Goal: Check status: Check status

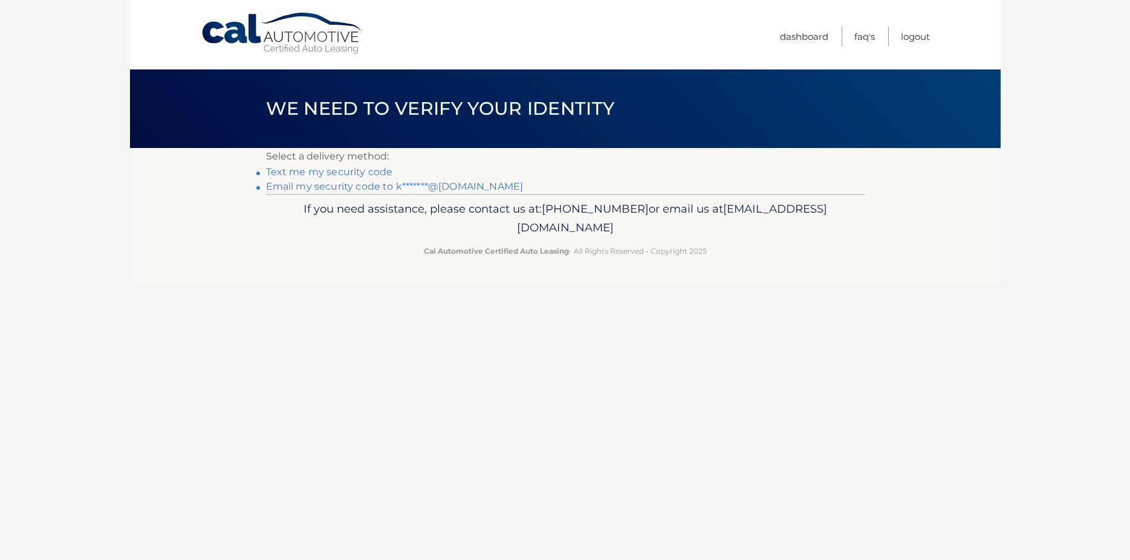
click at [346, 186] on link "Email my security code to k*******@[DOMAIN_NAME]" at bounding box center [394, 186] width 257 height 11
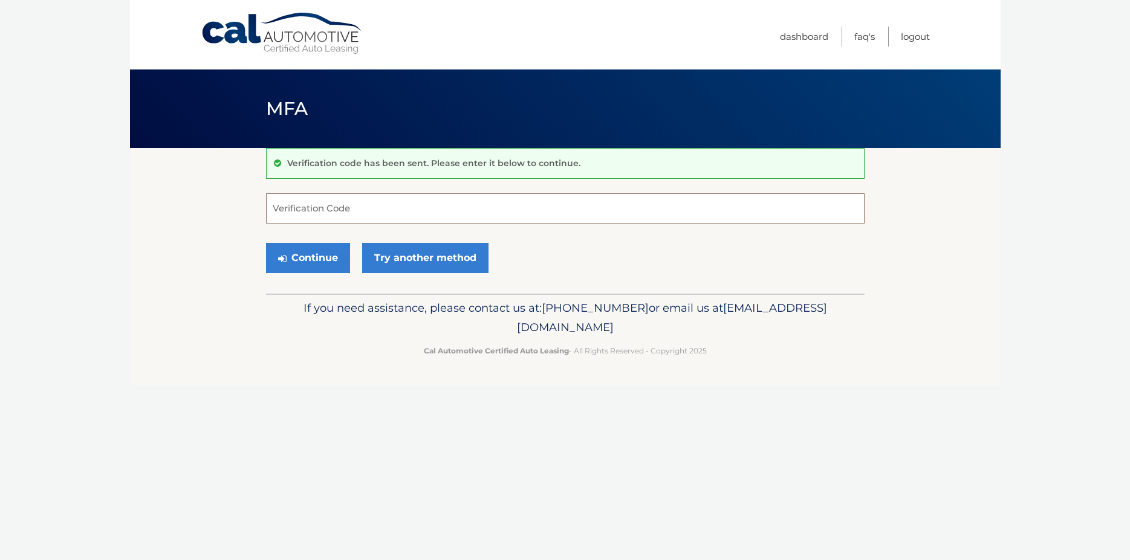
click at [349, 218] on input "Verification Code" at bounding box center [565, 208] width 598 height 30
paste input "029199"
type input "029199"
click at [318, 262] on button "Continue" at bounding box center [308, 258] width 84 height 30
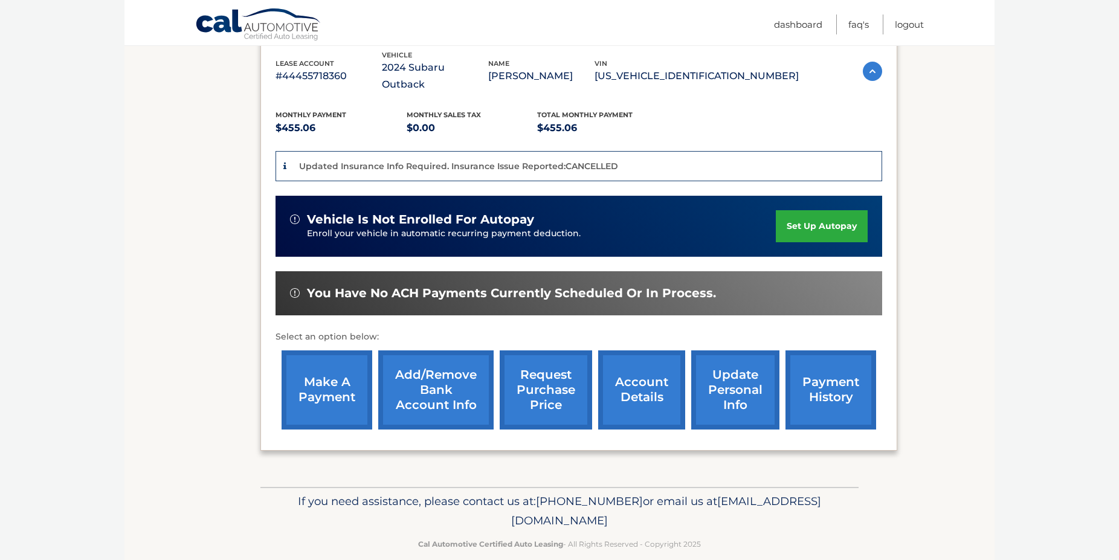
scroll to position [247, 0]
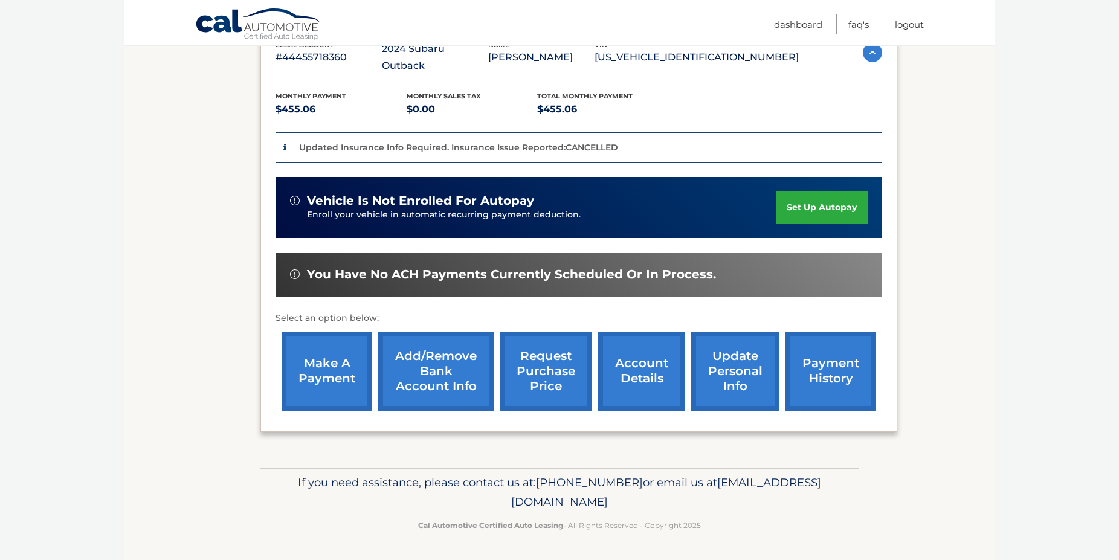
click at [798, 373] on link "payment history" at bounding box center [831, 371] width 91 height 79
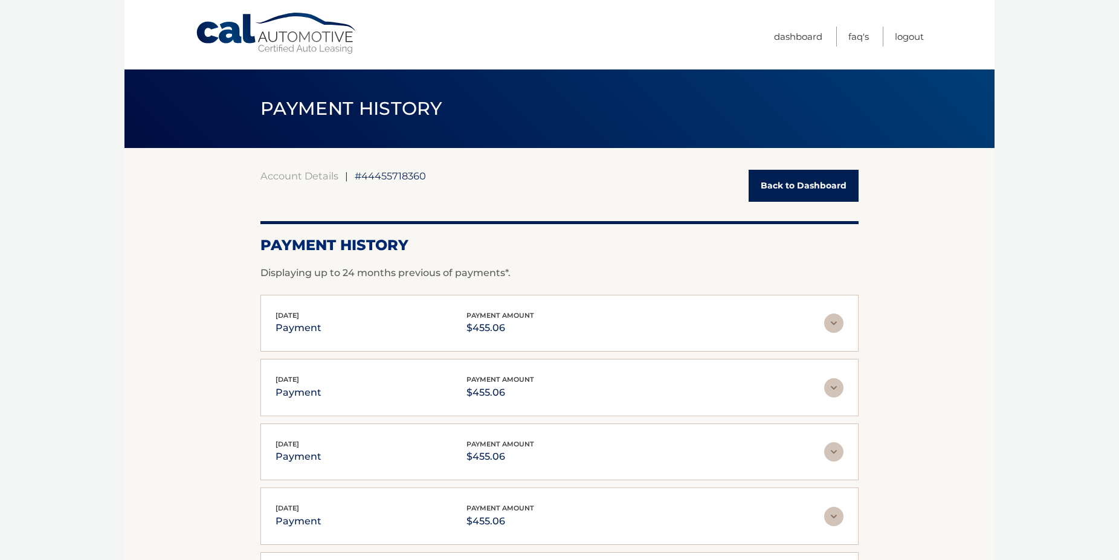
click at [828, 324] on img at bounding box center [833, 323] width 19 height 19
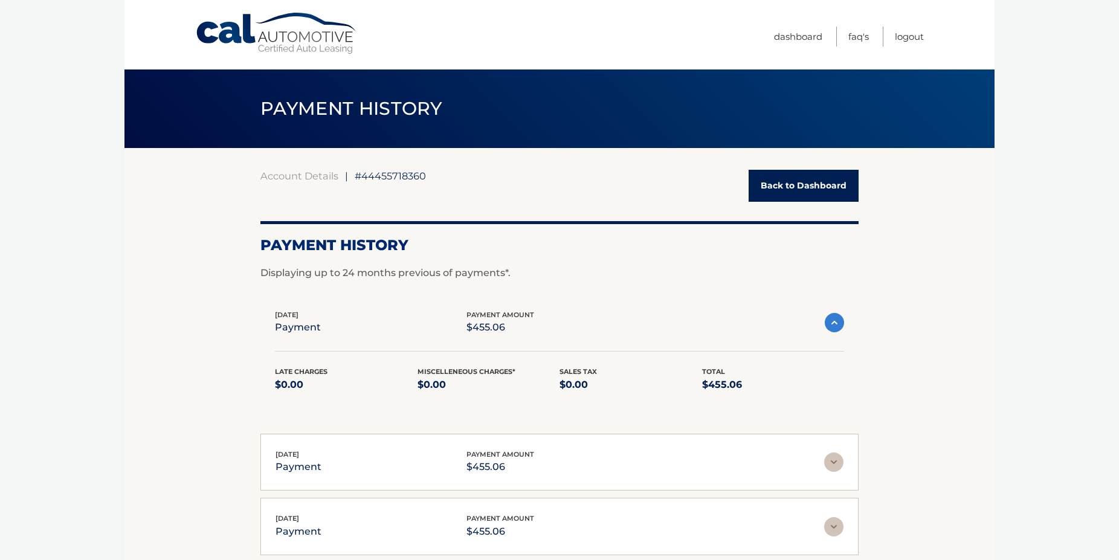
click at [828, 324] on img at bounding box center [834, 322] width 19 height 19
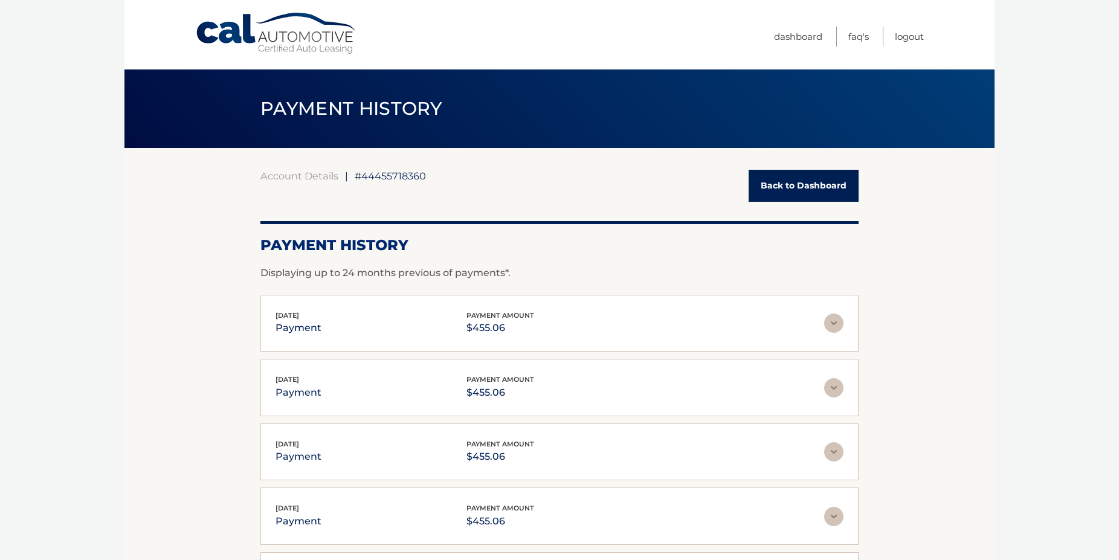
click at [789, 187] on link "Back to Dashboard" at bounding box center [804, 186] width 110 height 32
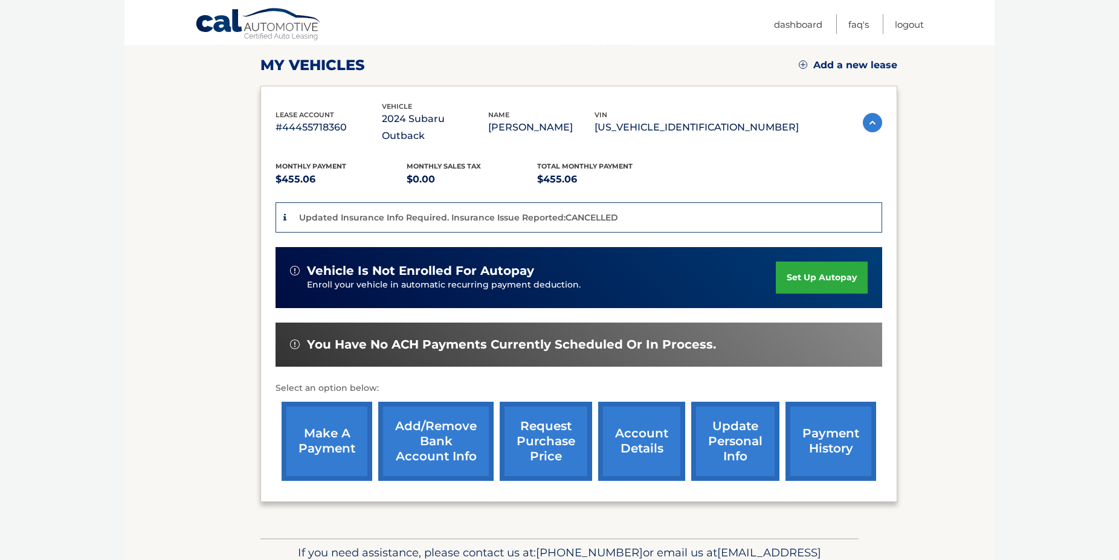
scroll to position [169, 0]
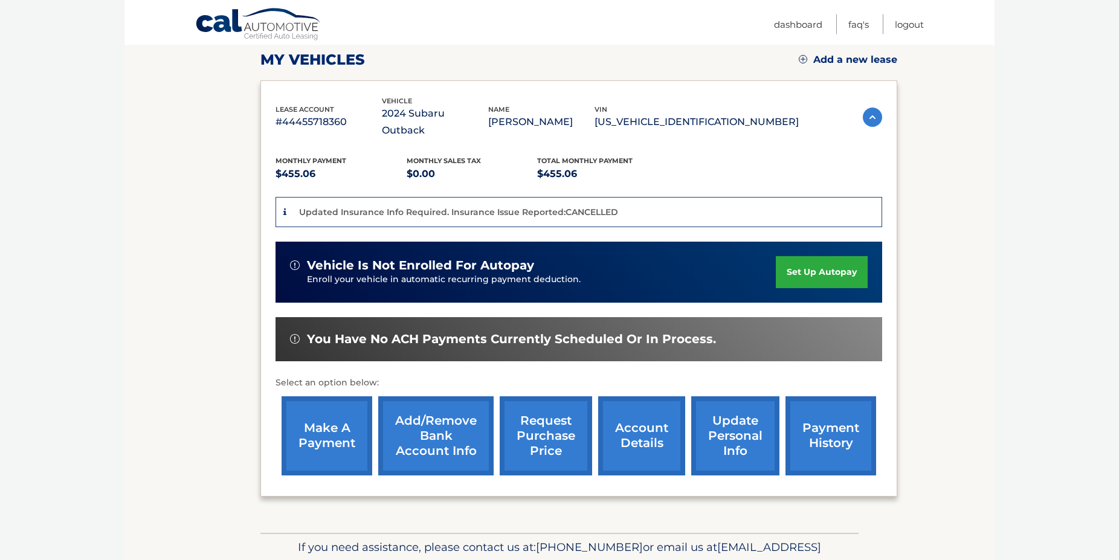
click at [621, 441] on link "account details" at bounding box center [641, 436] width 87 height 79
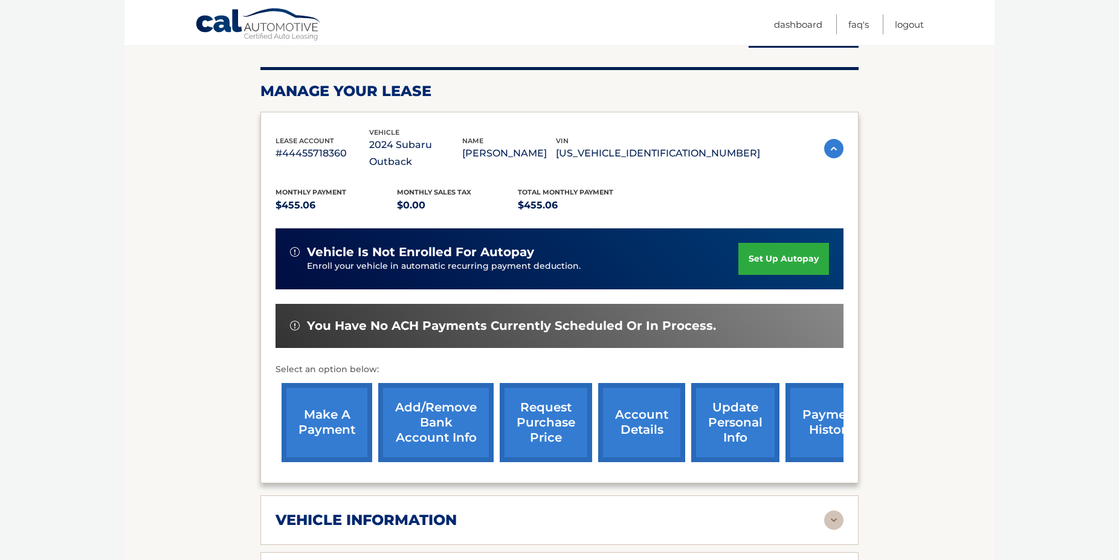
scroll to position [324, 0]
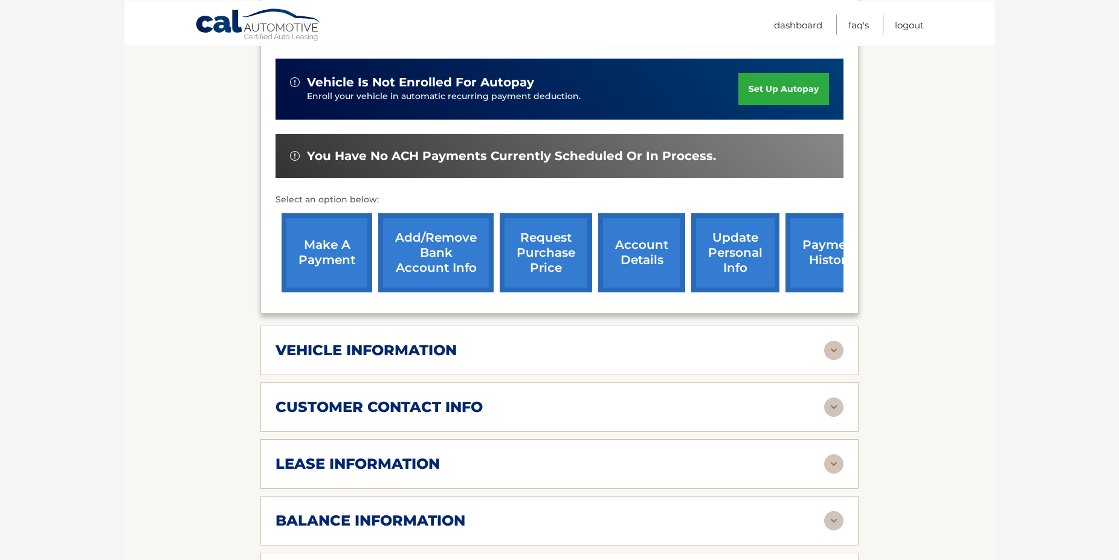
click at [493, 375] on div "vehicle information vehicle Year 2024 vehicle make Subaru vehicle model Outback…" at bounding box center [559, 351] width 598 height 50
click at [826, 360] on img at bounding box center [833, 350] width 19 height 19
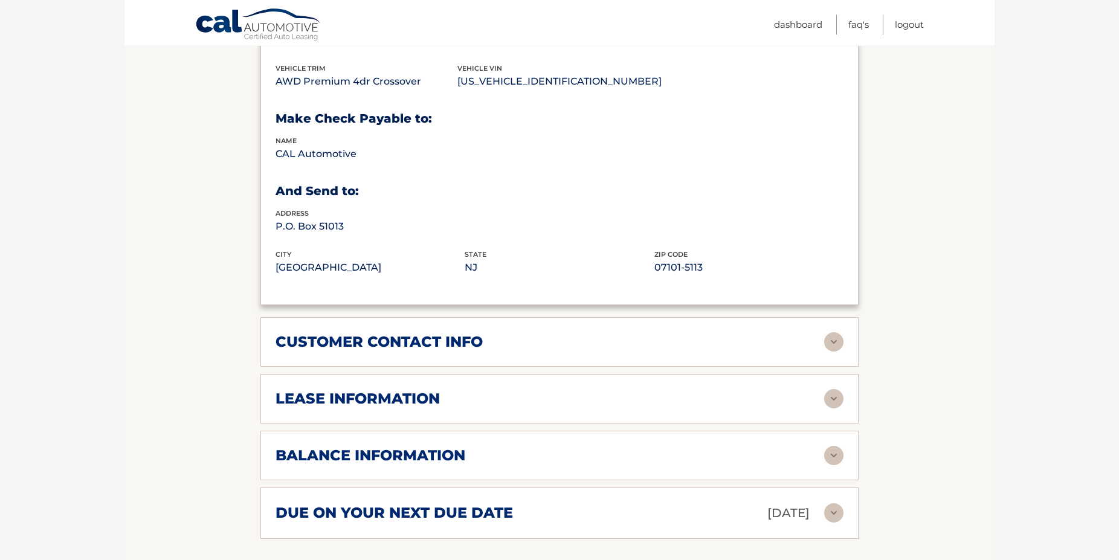
scroll to position [740, 0]
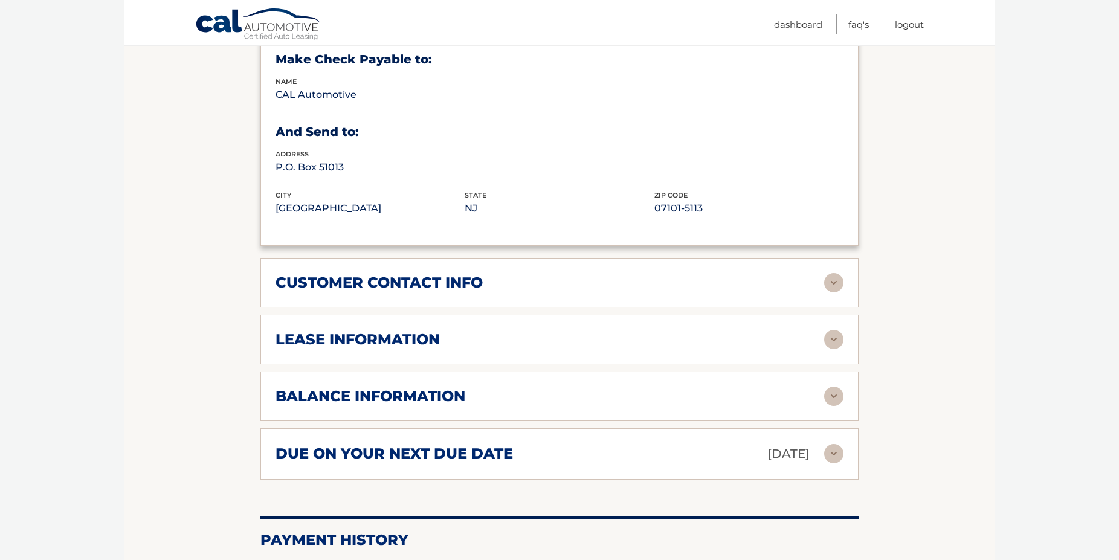
click at [822, 292] on div "customer contact info" at bounding box center [550, 283] width 549 height 18
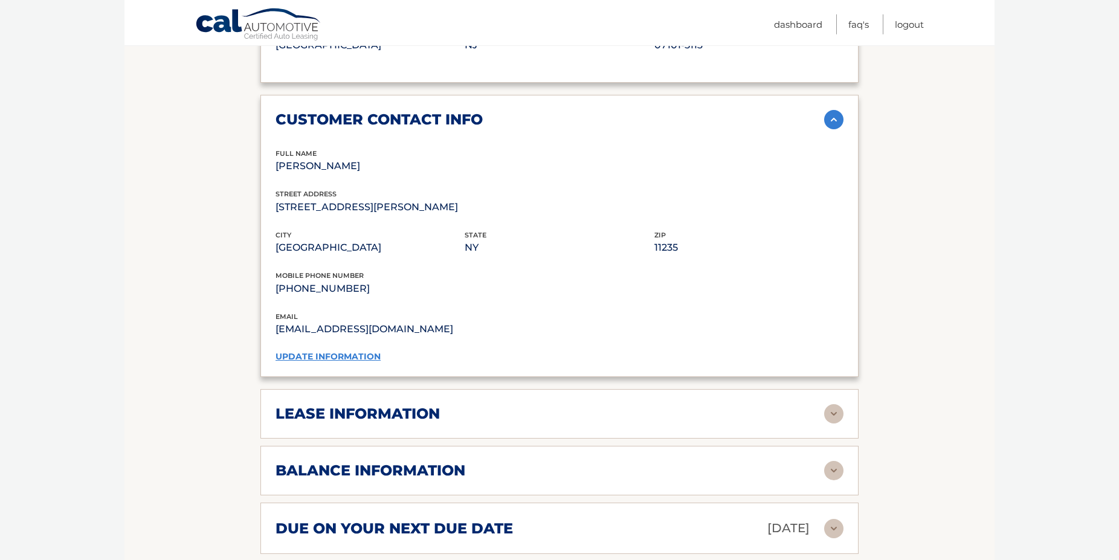
scroll to position [910, 0]
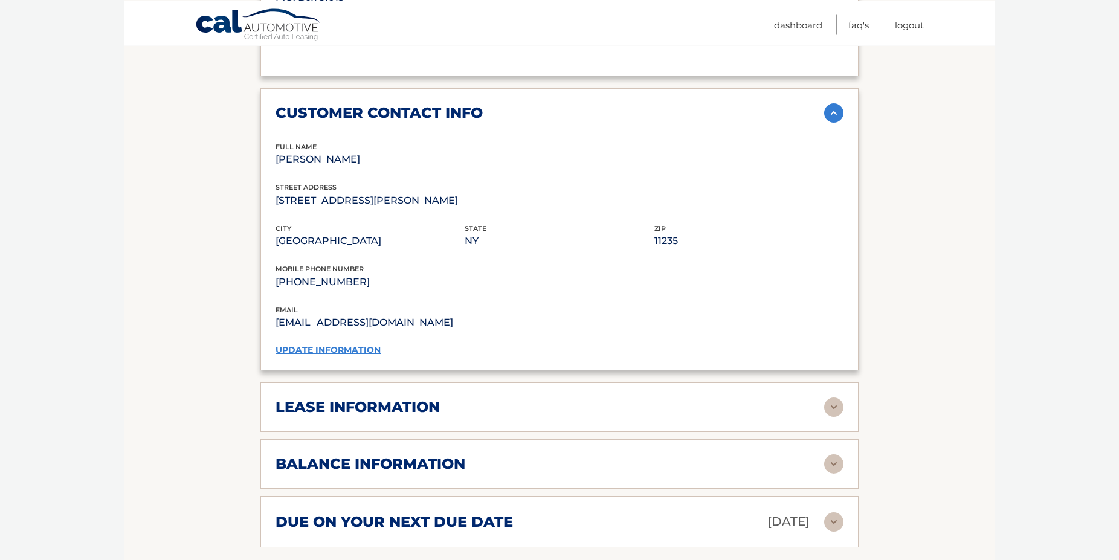
click at [815, 416] on div "lease information" at bounding box center [550, 407] width 549 height 18
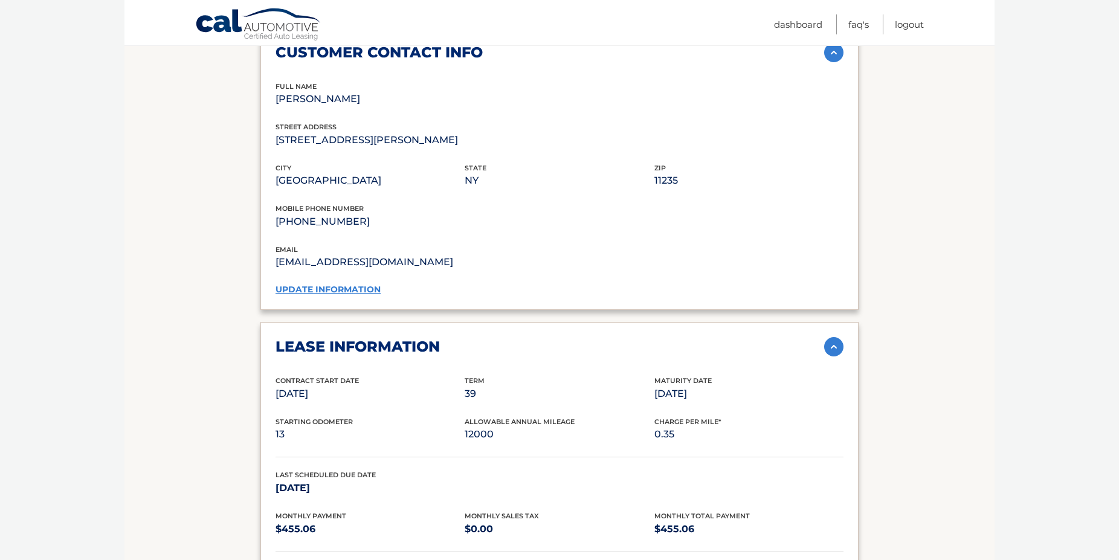
scroll to position [1033, 0]
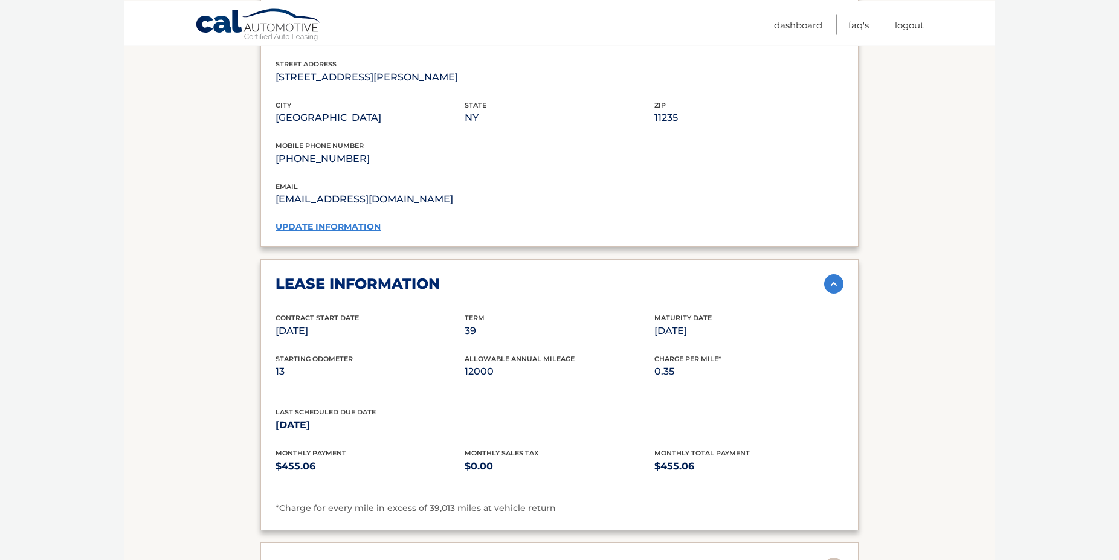
click at [829, 294] on img at bounding box center [833, 283] width 19 height 19
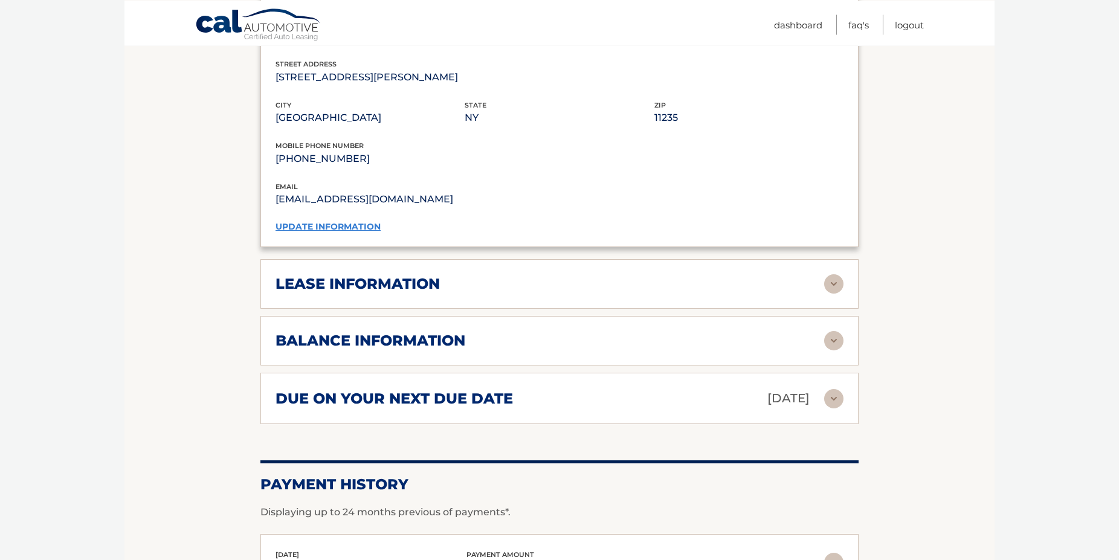
click at [826, 309] on div "lease information Contract Start Date Jun 10, 2024 Term 39 Maturity Date Sep 10…" at bounding box center [559, 284] width 598 height 50
click at [827, 305] on div "lease information Contract Start Date Jun 10, 2024 Term 39 Maturity Date Sep 10…" at bounding box center [559, 285] width 598 height 50
click at [829, 294] on img at bounding box center [833, 284] width 19 height 19
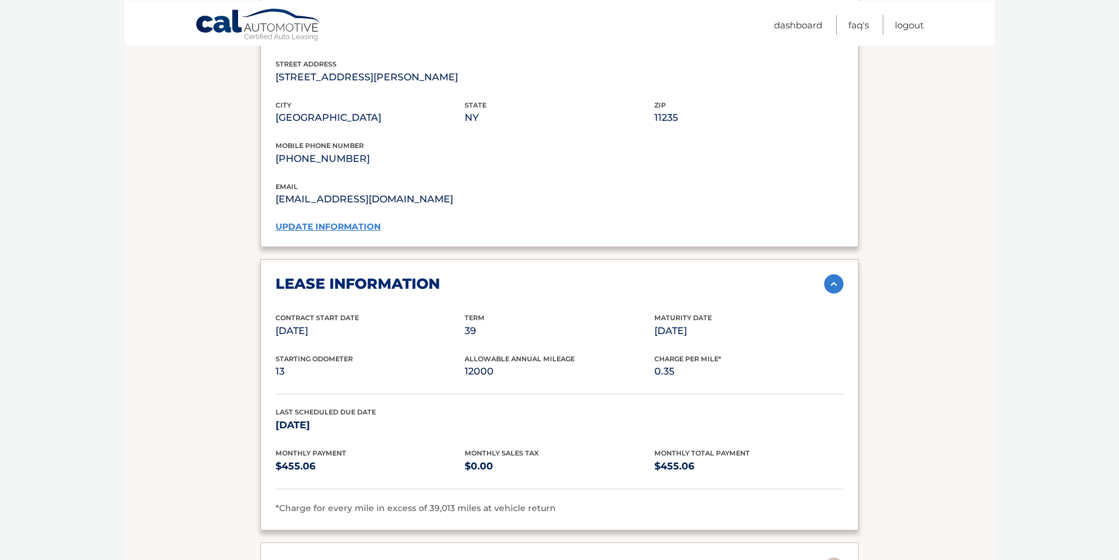
click at [829, 294] on img at bounding box center [833, 283] width 19 height 19
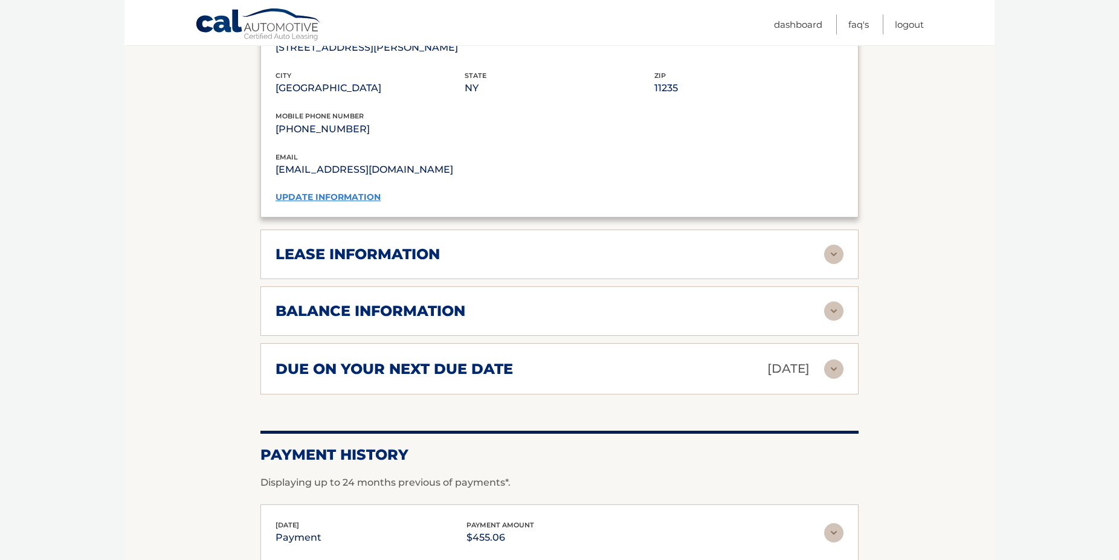
scroll to position [1064, 0]
click at [836, 316] on img at bounding box center [833, 309] width 19 height 19
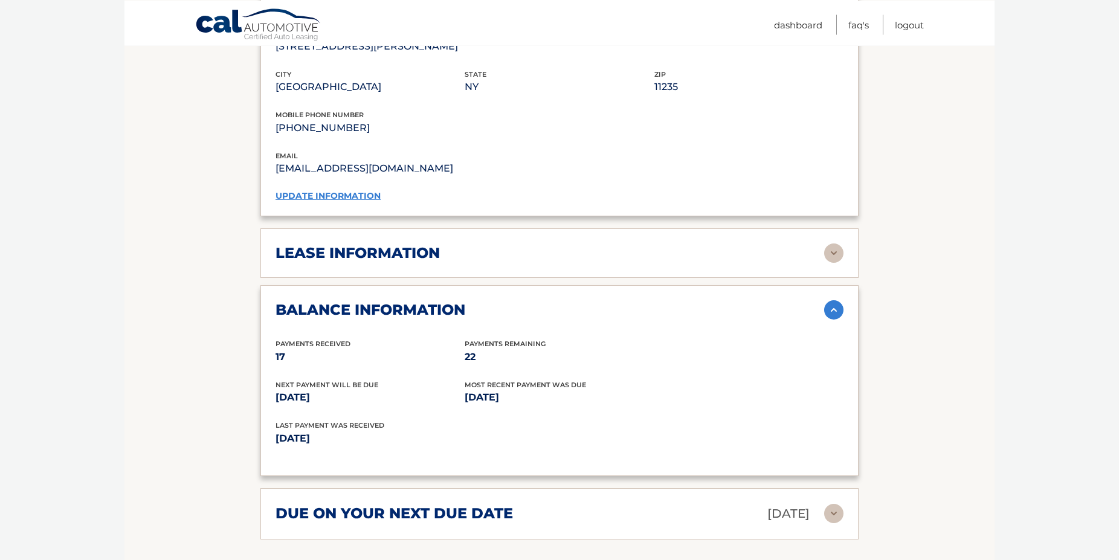
scroll to position [1063, 0]
click at [836, 320] on img at bounding box center [833, 310] width 19 height 19
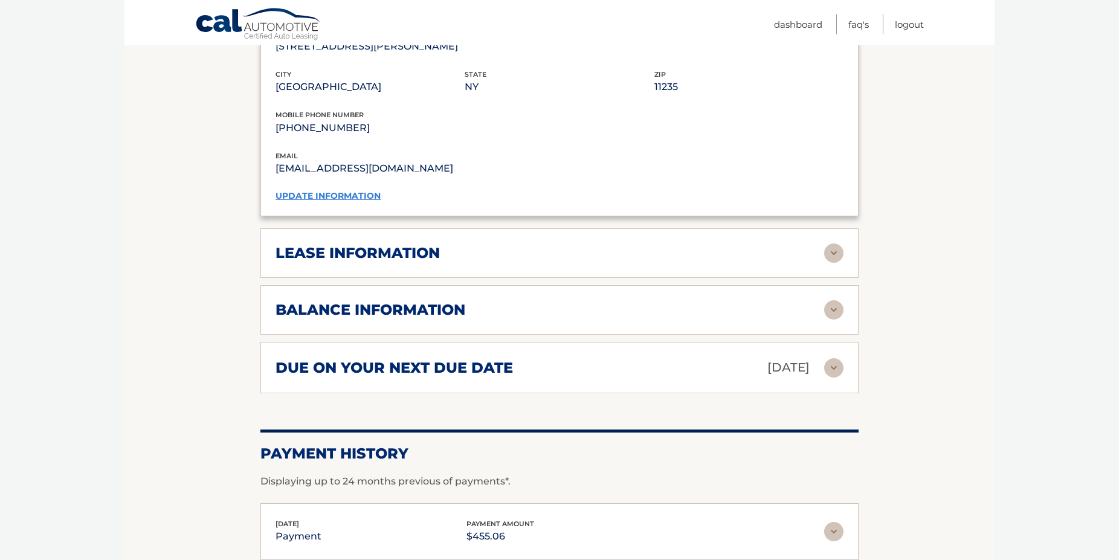
scroll to position [1064, 0]
click at [838, 378] on img at bounding box center [833, 367] width 19 height 19
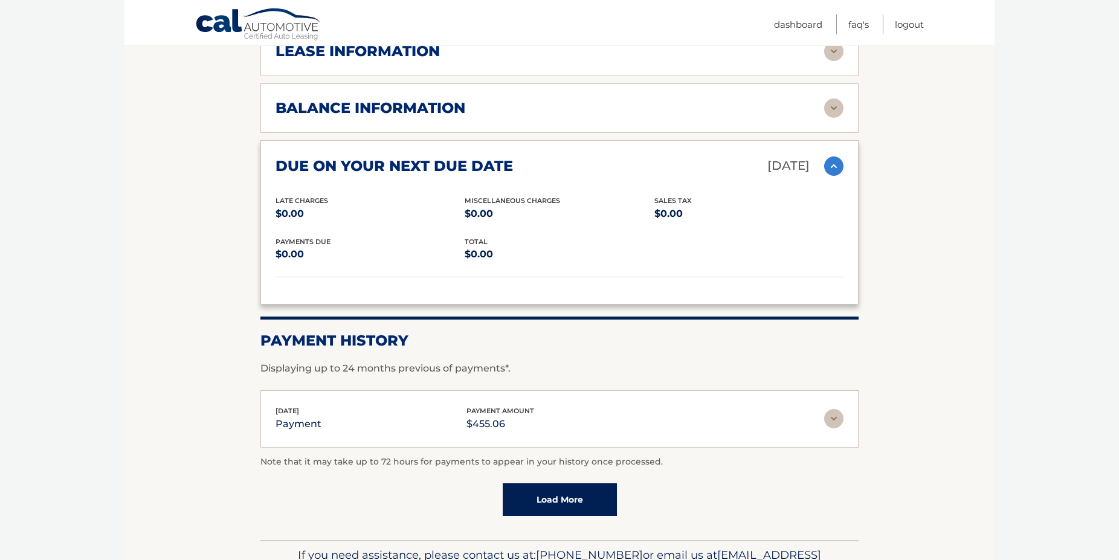
scroll to position [1279, 0]
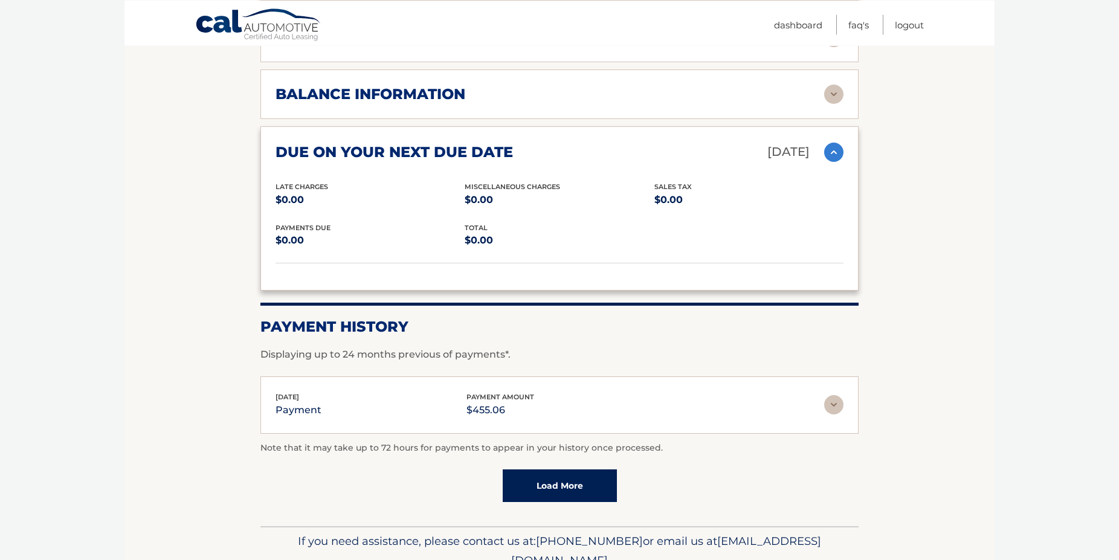
click at [827, 415] on img at bounding box center [833, 404] width 19 height 19
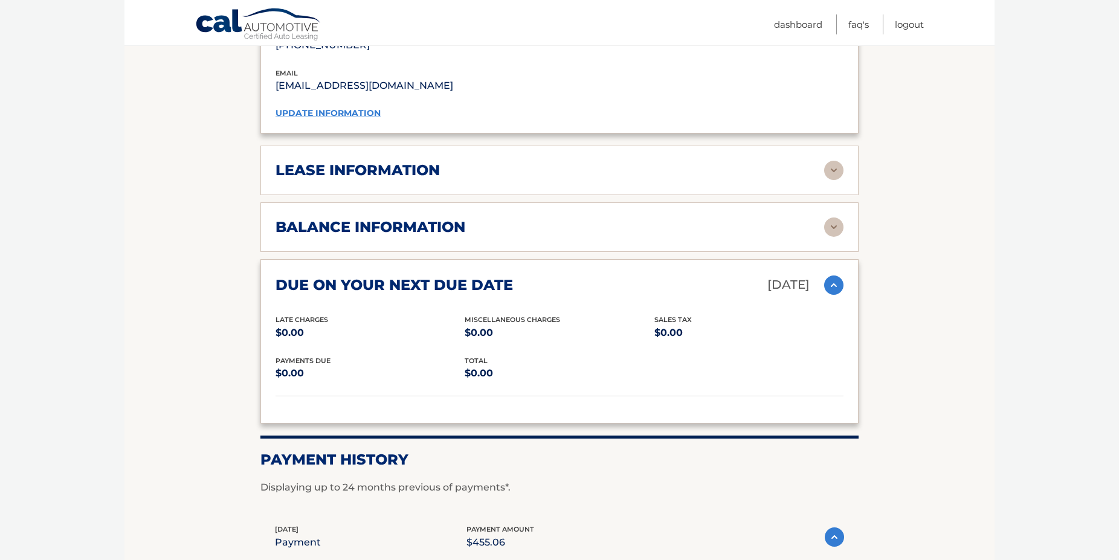
scroll to position [1125, 0]
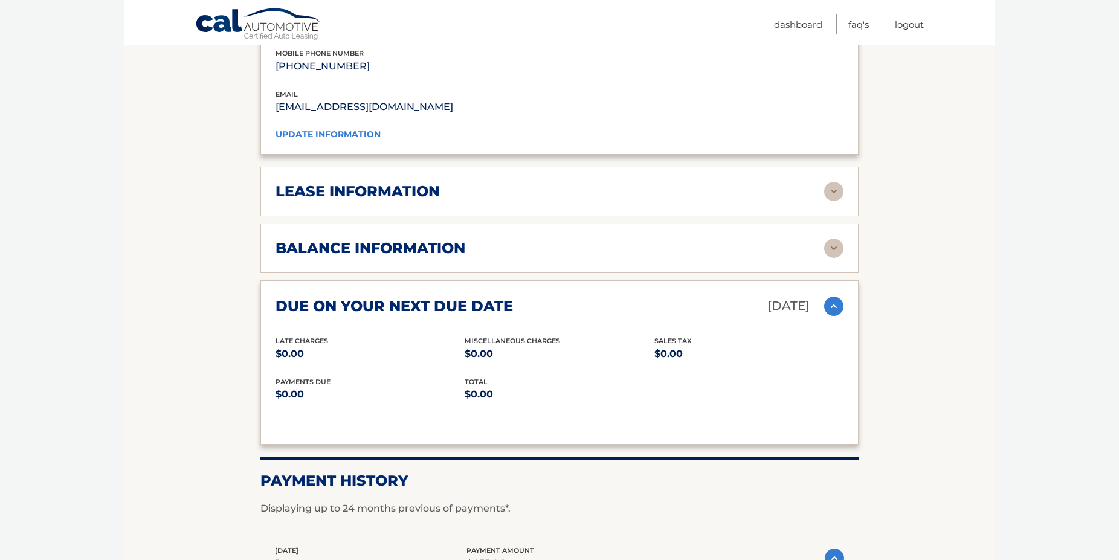
click at [834, 259] on img at bounding box center [833, 248] width 19 height 19
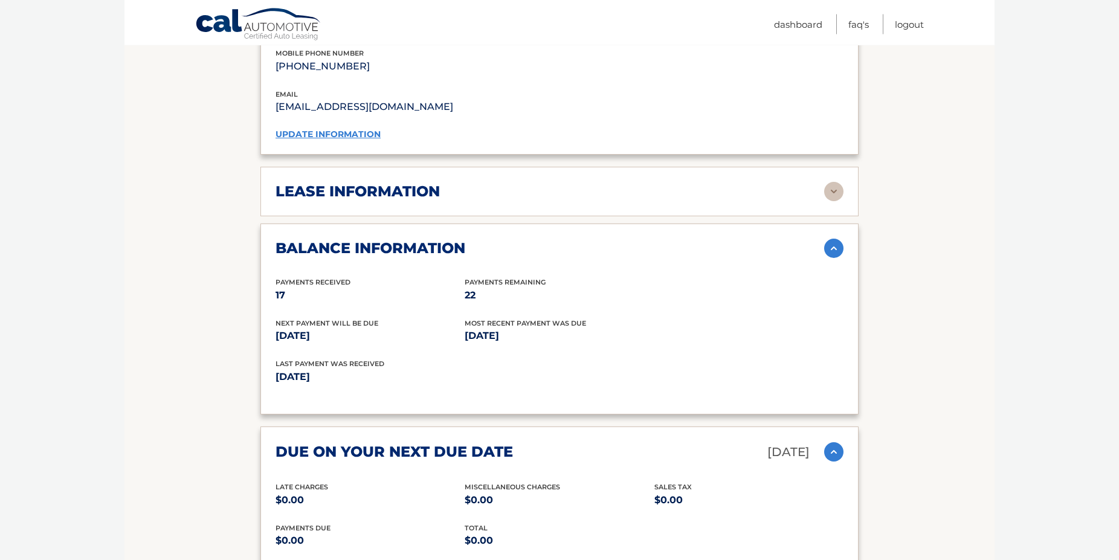
scroll to position [1125, 0]
click at [827, 258] on img at bounding box center [833, 248] width 19 height 19
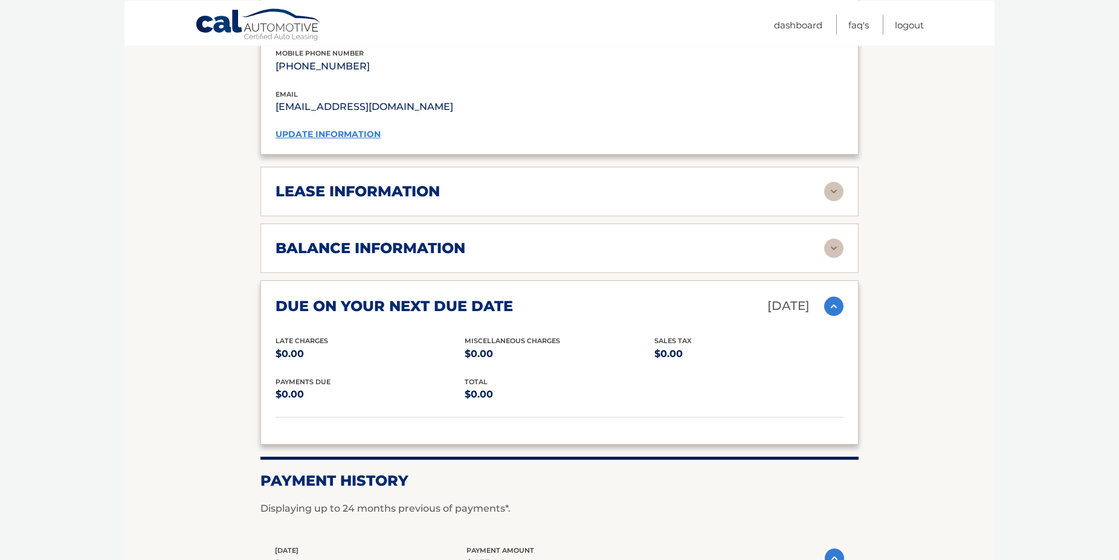
scroll to position [1125, 0]
click at [834, 202] on img at bounding box center [833, 192] width 19 height 19
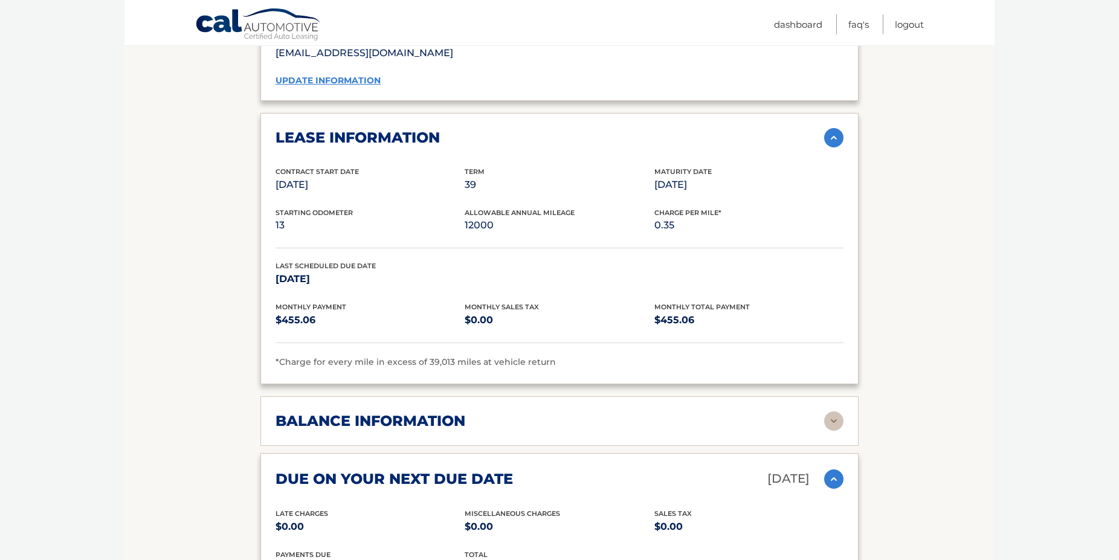
scroll to position [1249, 0]
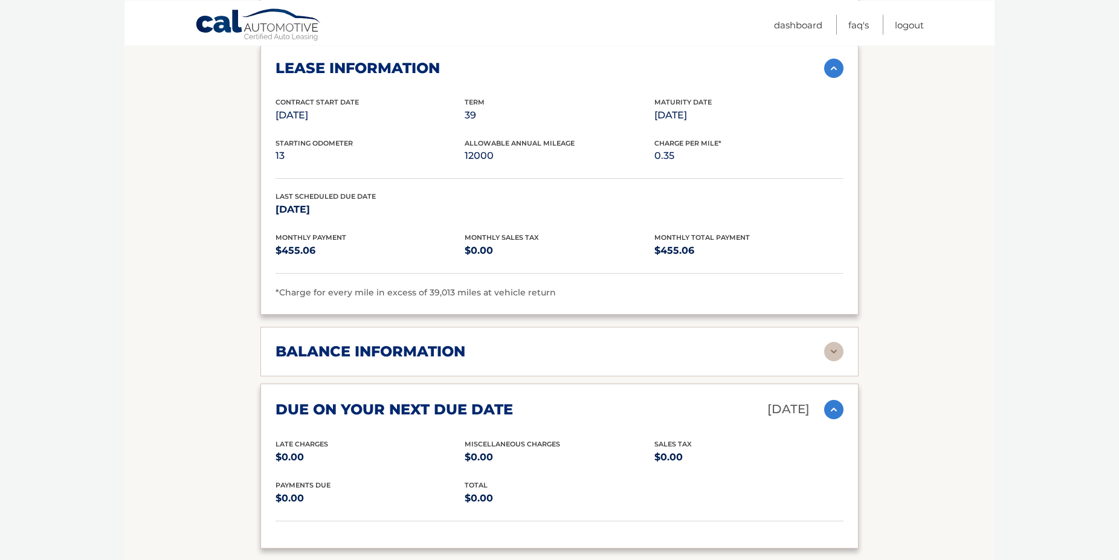
click at [411, 361] on h2 "balance information" at bounding box center [371, 352] width 190 height 18
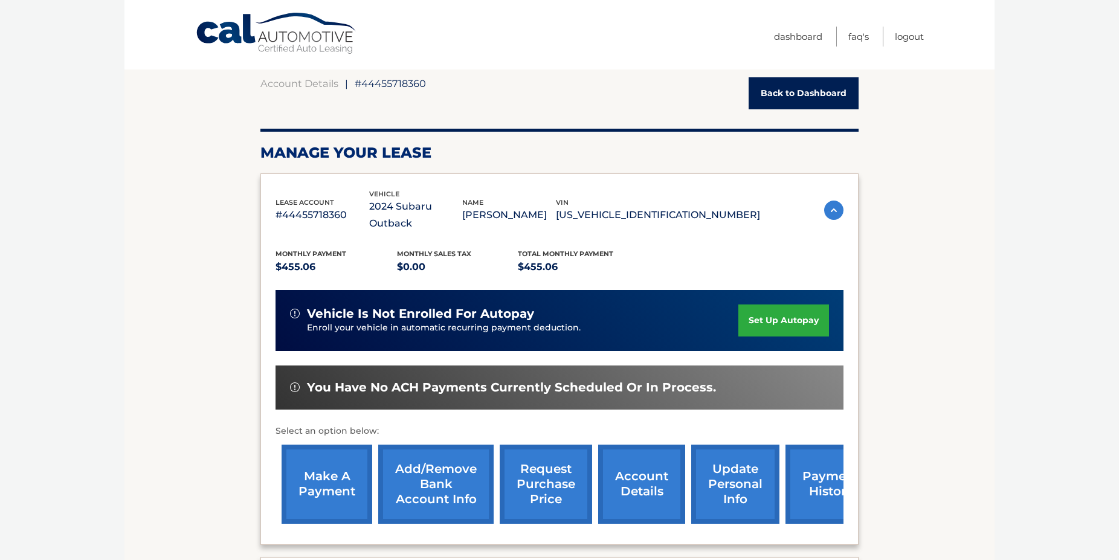
scroll to position [0, 0]
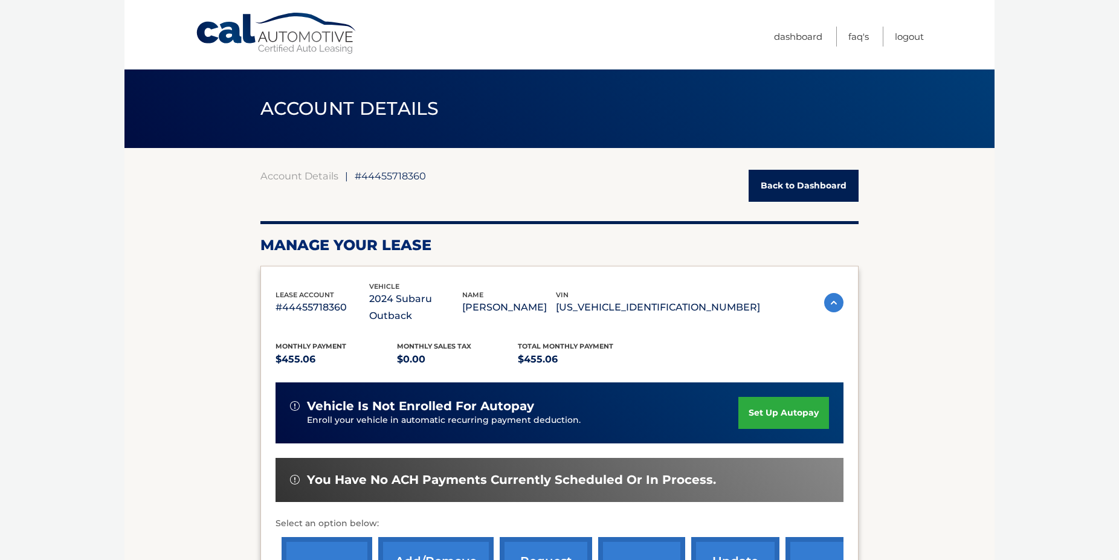
click at [801, 198] on link "Back to Dashboard" at bounding box center [804, 186] width 110 height 32
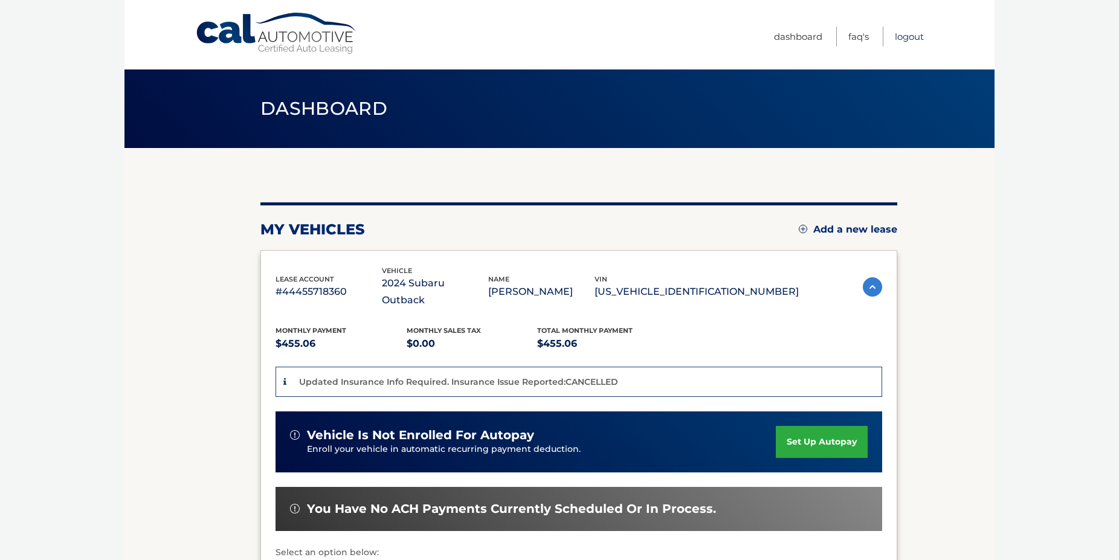
click at [910, 45] on link "Logout" at bounding box center [909, 37] width 29 height 20
